Goal: Obtain resource: Obtain resource

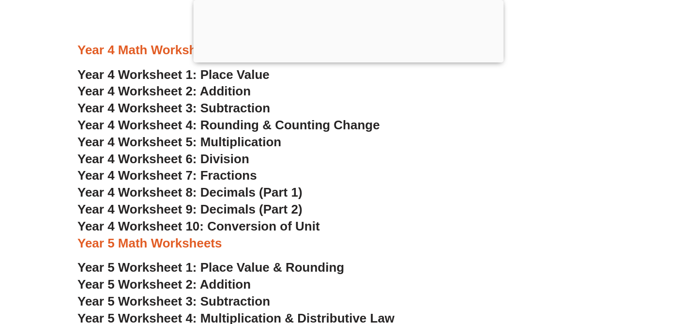
scroll to position [1784, 0]
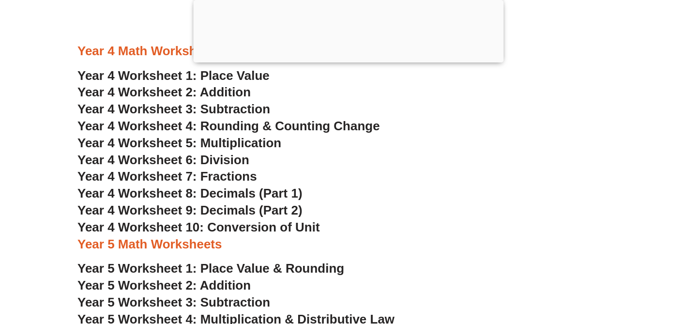
click at [240, 74] on span "Year 4 Worksheet 1: Place Value" at bounding box center [173, 75] width 192 height 15
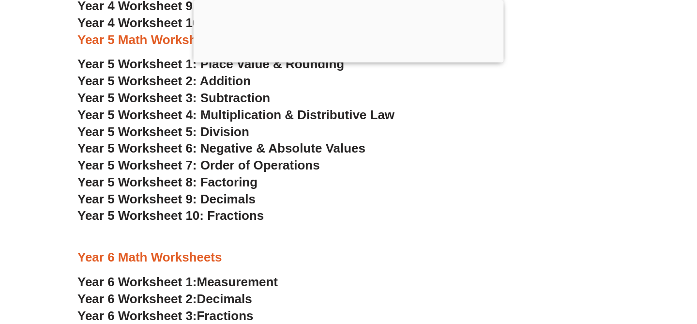
scroll to position [1957, 0]
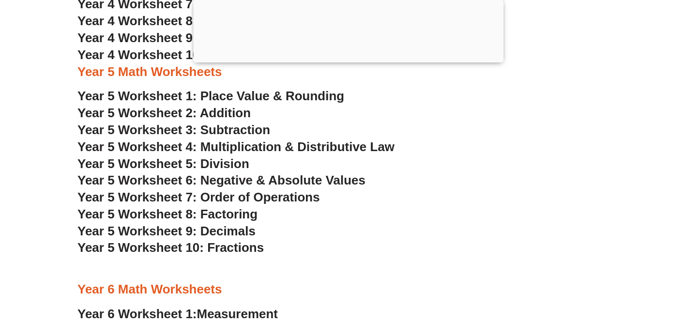
click at [248, 148] on span "Year 5 Worksheet 4: Multiplication & Distributive Law" at bounding box center [235, 146] width 317 height 15
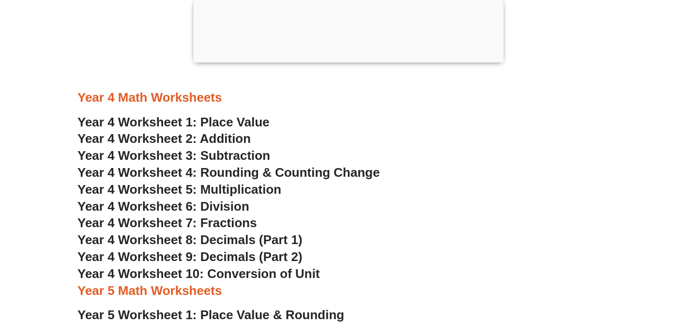
scroll to position [1739, 0]
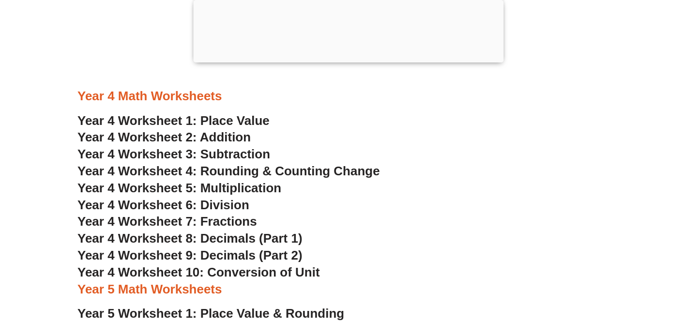
click at [236, 169] on span "Year 4 Worksheet 4: Rounding & Counting Change" at bounding box center [228, 171] width 302 height 15
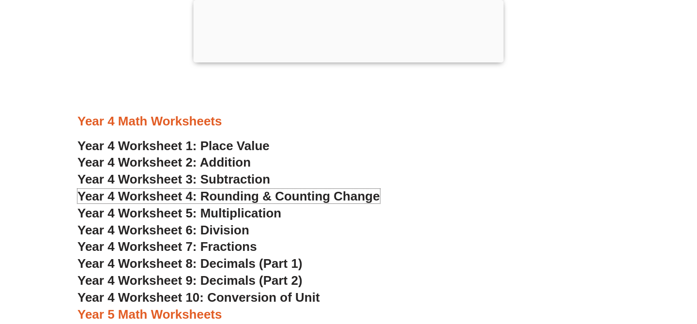
scroll to position [1710, 0]
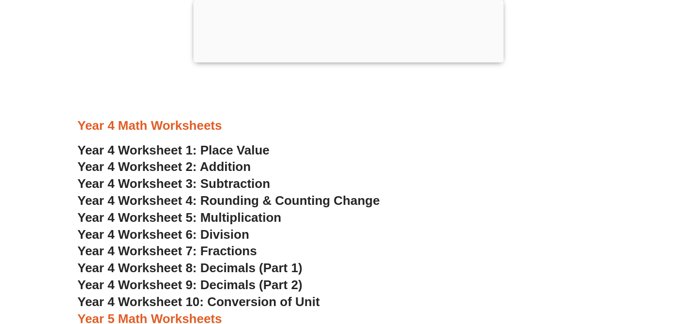
click at [240, 148] on span "Year 4 Worksheet 1: Place Value" at bounding box center [173, 150] width 192 height 15
click at [219, 183] on span "Year 4 Worksheet 3: Subtraction" at bounding box center [173, 183] width 193 height 15
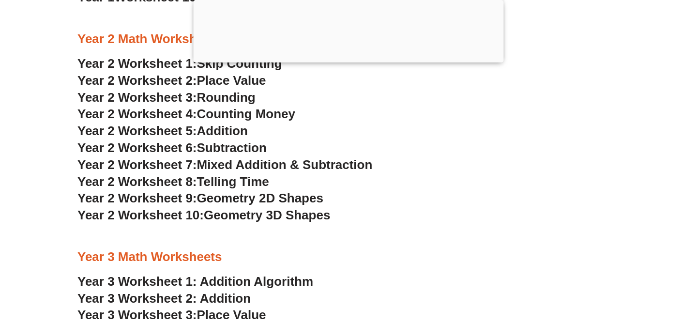
scroll to position [1186, 0]
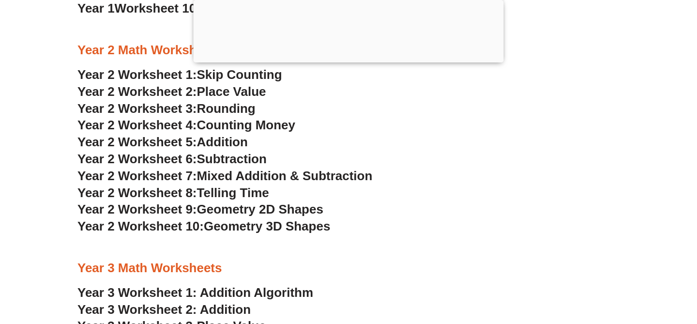
click at [225, 74] on span "Skip Counting" at bounding box center [239, 74] width 85 height 15
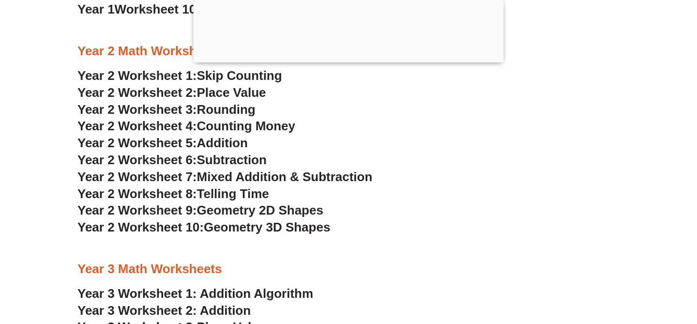
click at [273, 124] on span "Counting Money" at bounding box center [246, 126] width 99 height 15
click at [260, 180] on span "Mixed Addition & Subtraction" at bounding box center [285, 176] width 176 height 15
click at [259, 195] on span "Telling Time" at bounding box center [233, 193] width 72 height 15
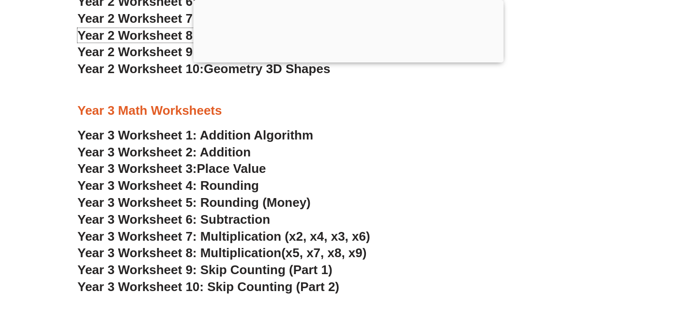
scroll to position [1350, 0]
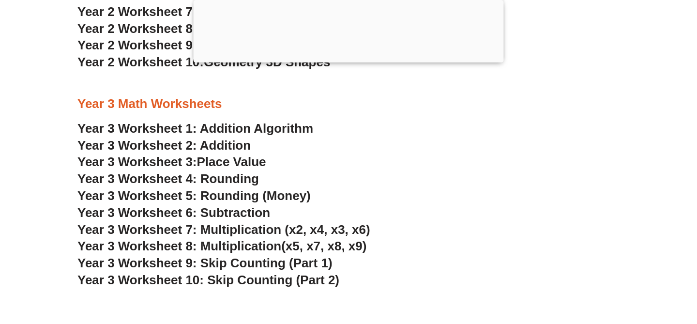
click at [254, 161] on span "Place Value" at bounding box center [231, 161] width 69 height 15
